Goal: Task Accomplishment & Management: Manage account settings

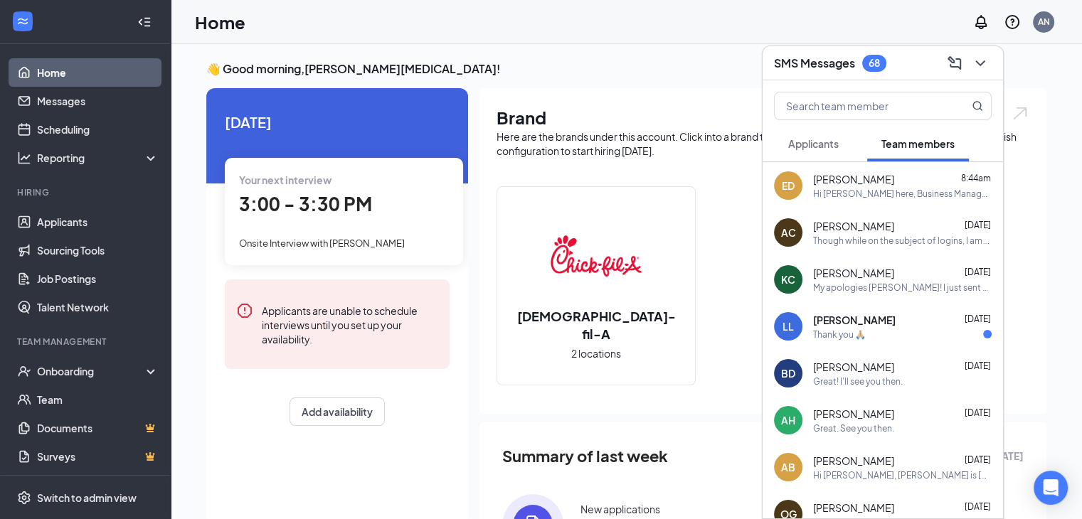
click at [816, 146] on span "Applicants" at bounding box center [813, 143] width 50 height 13
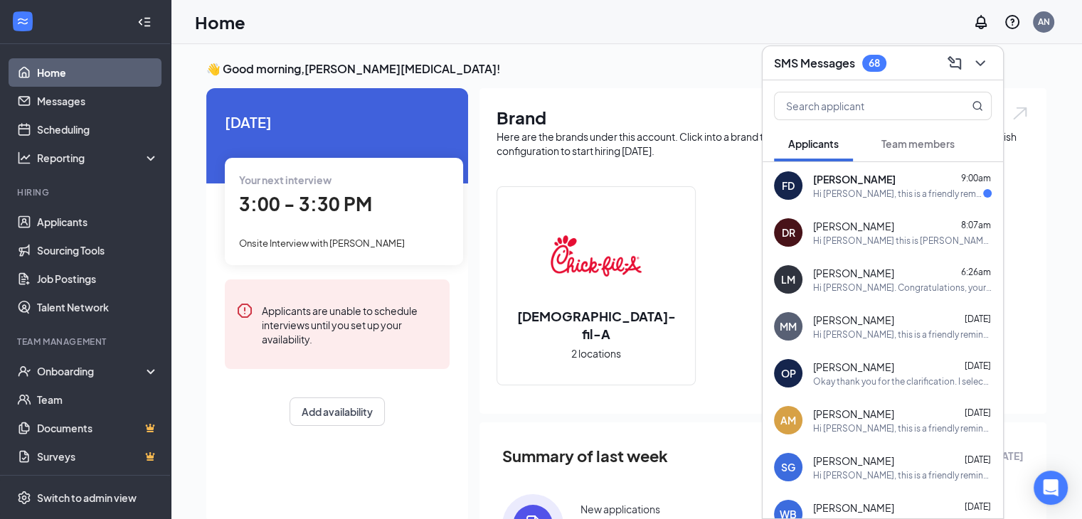
click at [868, 331] on div "Hi [PERSON_NAME], this is a friendly reminder. Your meeting with [DEMOGRAPHIC_D…" at bounding box center [902, 335] width 179 height 12
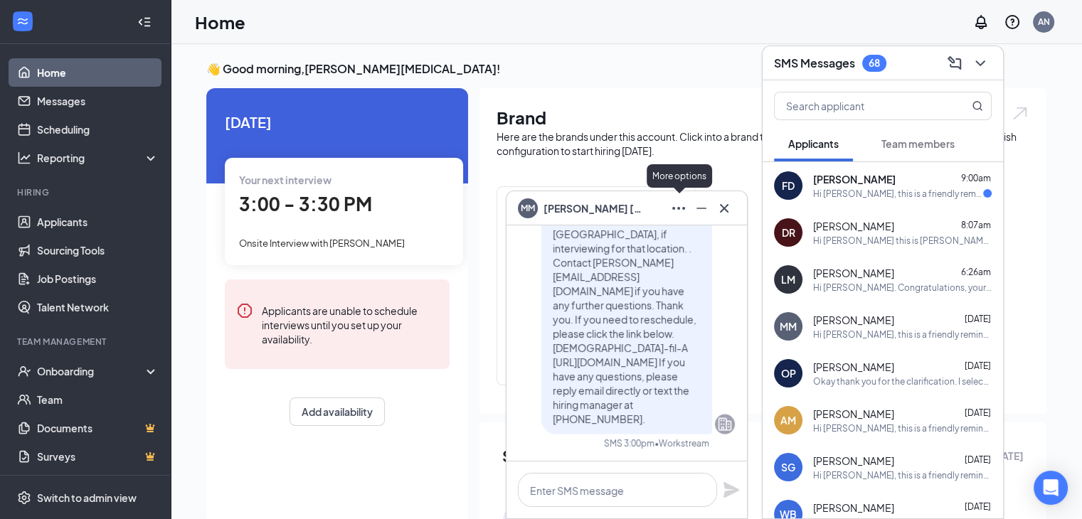
click at [677, 212] on icon "Ellipses" at bounding box center [678, 208] width 17 height 17
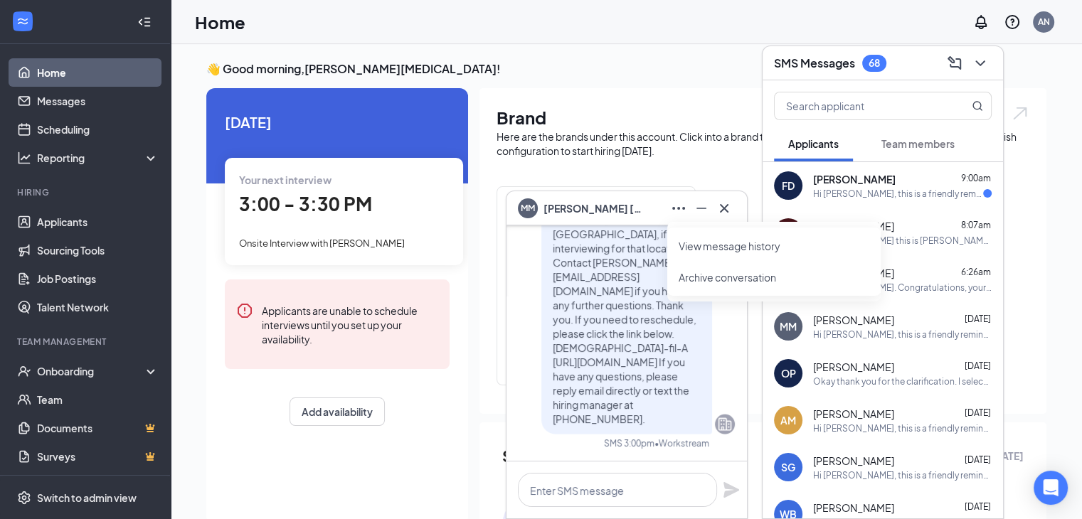
click at [717, 250] on link "View message history" at bounding box center [774, 246] width 191 height 14
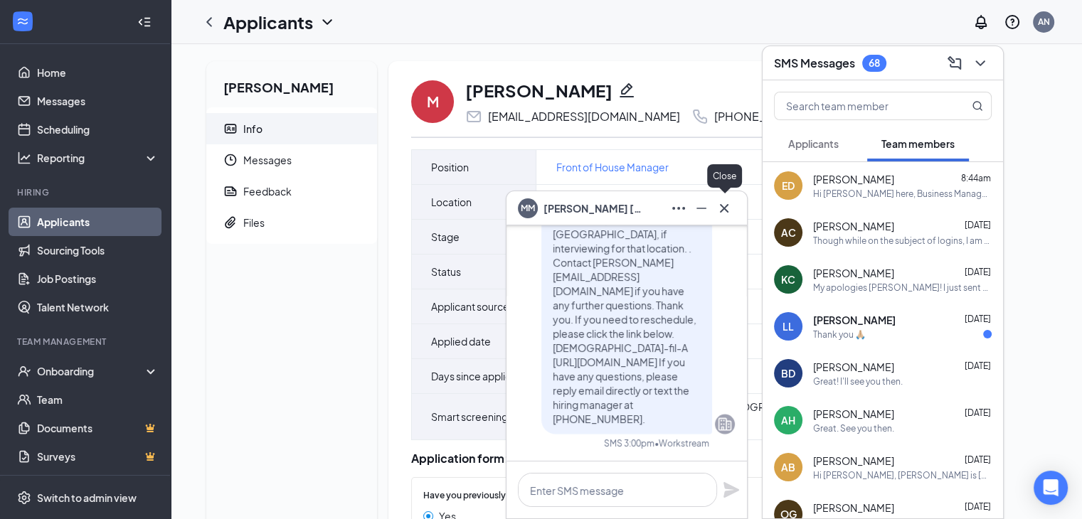
click at [720, 200] on icon "Cross" at bounding box center [724, 208] width 17 height 17
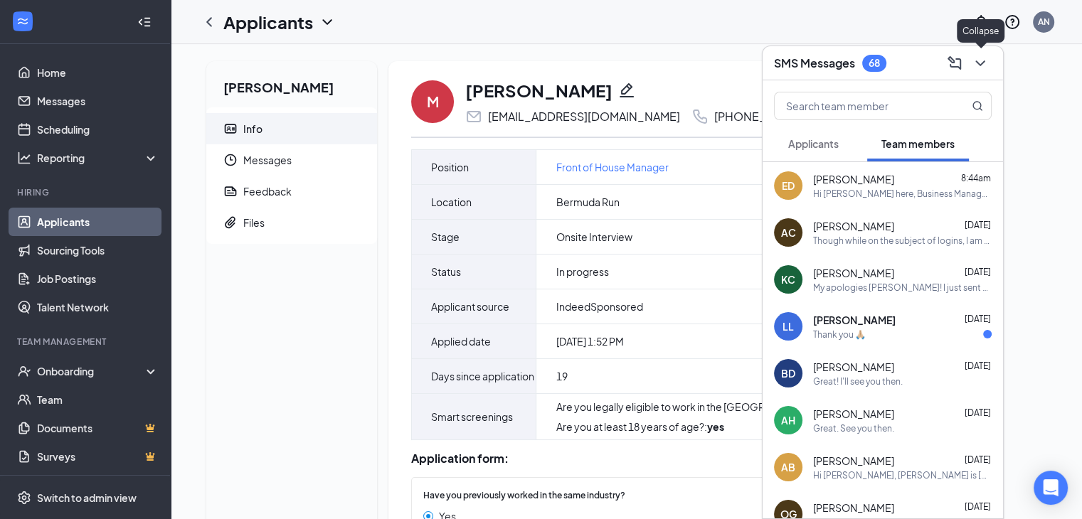
click at [982, 65] on icon "ChevronDown" at bounding box center [980, 63] width 17 height 17
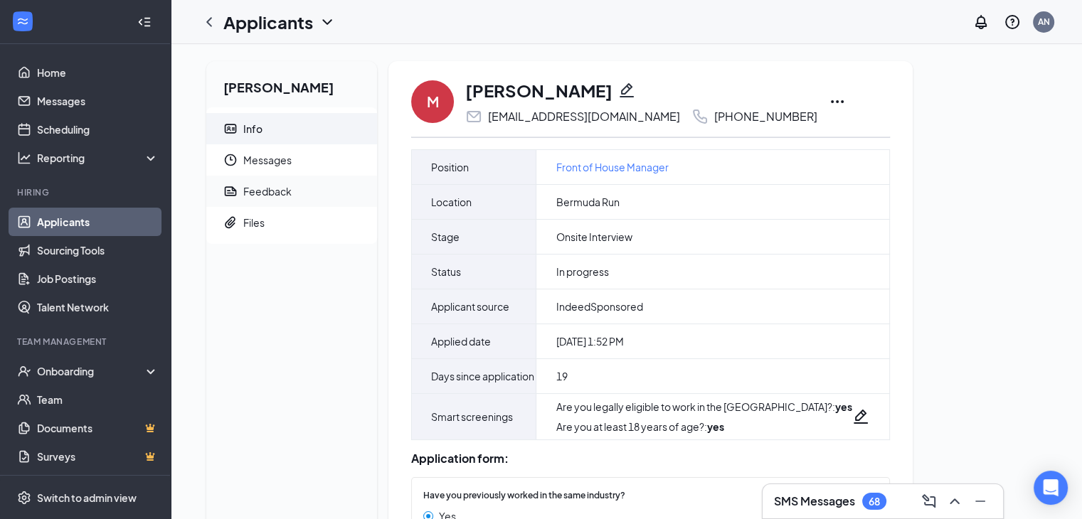
click at [265, 191] on div "Feedback" at bounding box center [267, 191] width 48 height 14
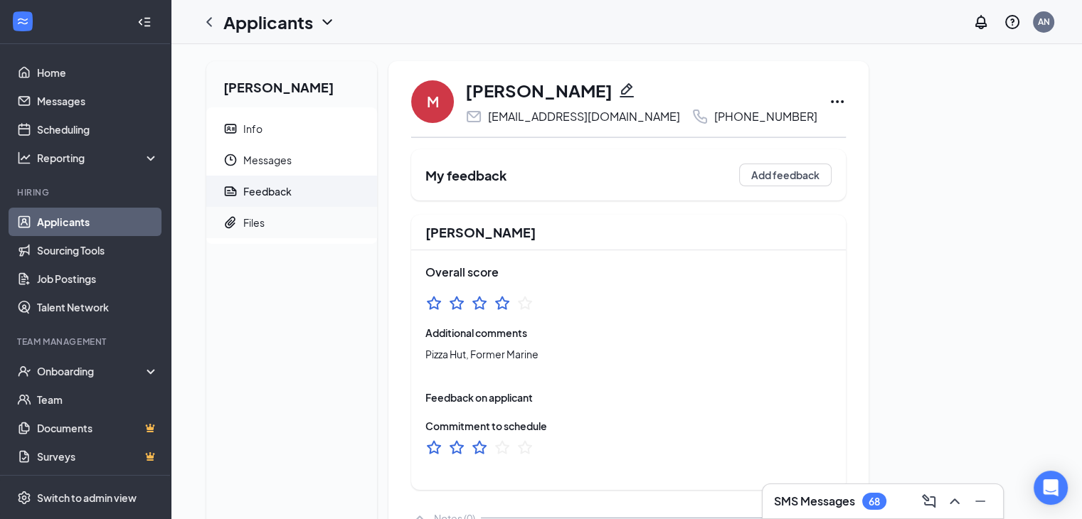
click at [258, 223] on div "Files" at bounding box center [253, 223] width 21 height 14
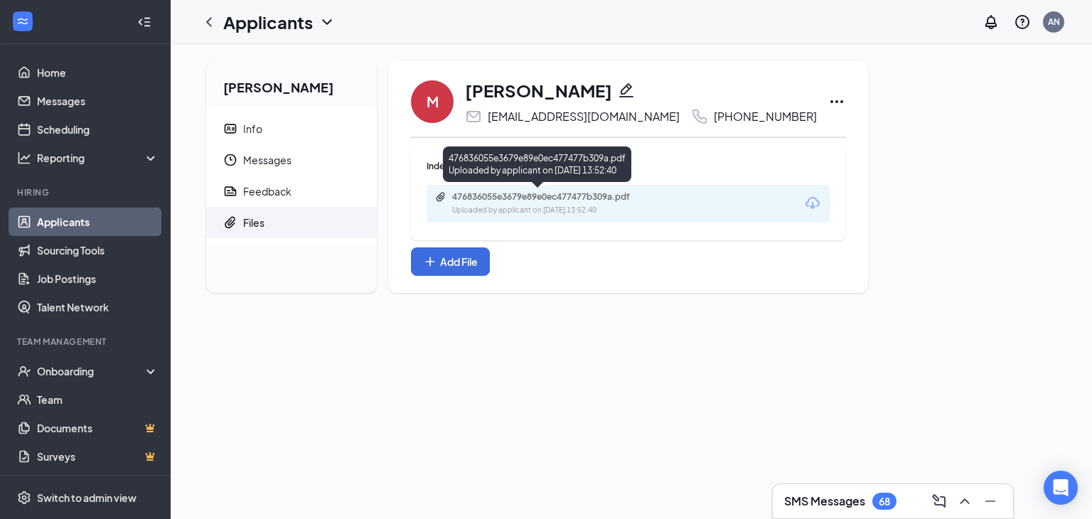
click at [580, 206] on div "Uploaded by applicant on Aug 28, 2025 at 13:52:40" at bounding box center [558, 210] width 213 height 11
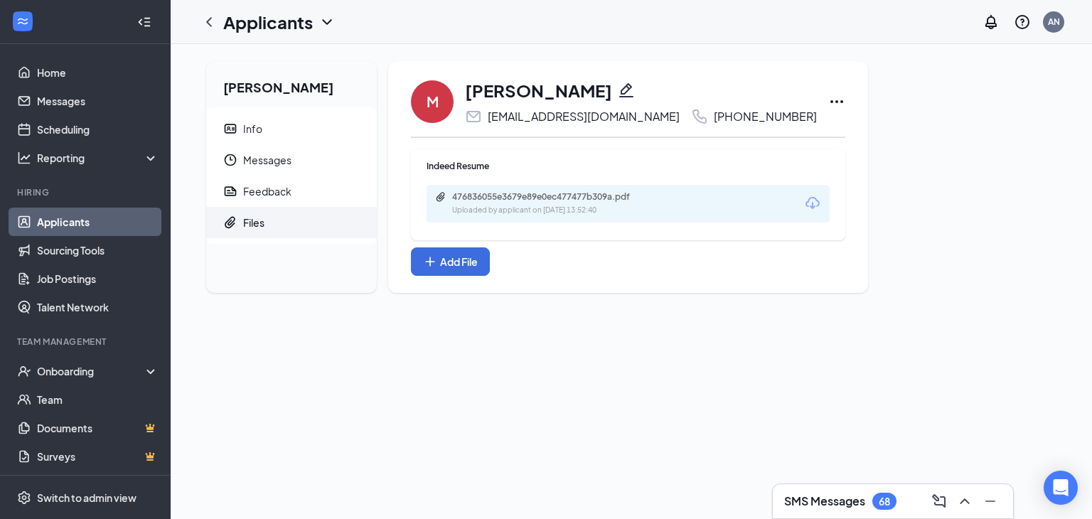
drag, startPoint x: 611, startPoint y: 90, endPoint x: 454, endPoint y: 97, distance: 157.3
click at [454, 97] on div "M Mathew Mcmillen mcmillenma@gmail.com +1 (817) 941-2642" at bounding box center [628, 101] width 435 height 47
copy div "[PERSON_NAME]"
